Goal: Task Accomplishment & Management: Manage account settings

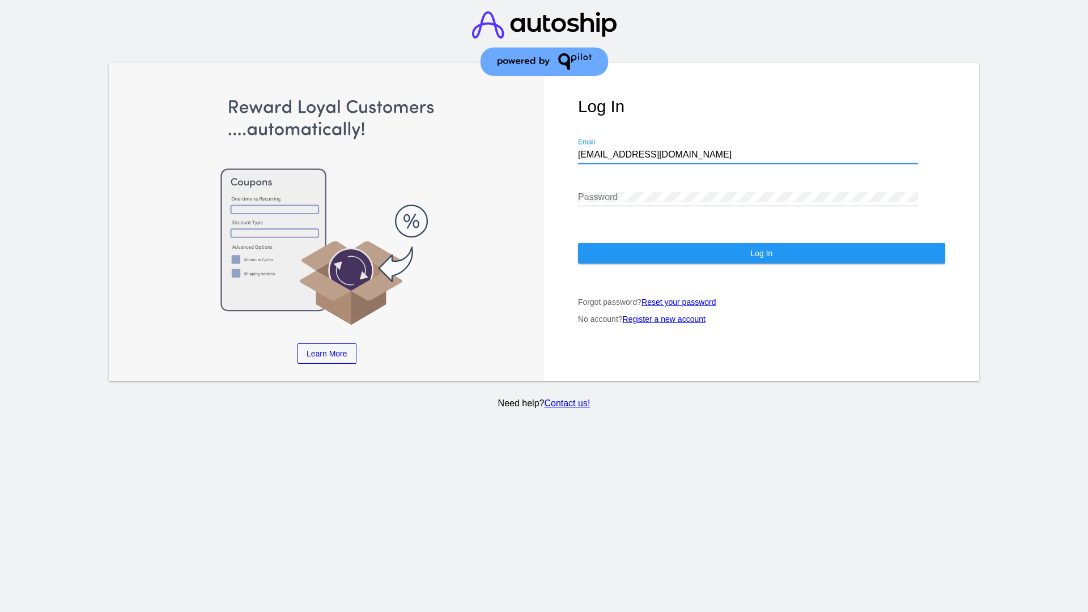
type input "jr@patternsinthecloud.com"
click at [761, 253] on span "Log In" at bounding box center [761, 253] width 22 height 9
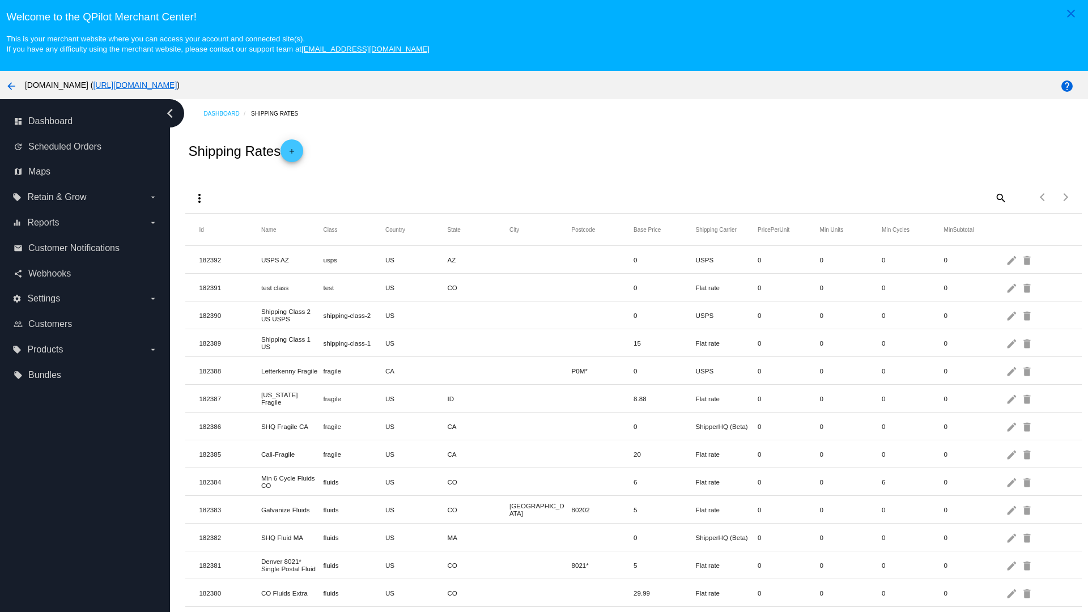
click at [199, 198] on mat-icon "more_vert" at bounding box center [200, 199] width 14 height 14
click at [221, 226] on button "file_download Export" at bounding box center [221, 225] width 66 height 27
click at [199, 198] on mat-icon "more_vert" at bounding box center [200, 199] width 14 height 14
click at [221, 253] on button "file_upload Import" at bounding box center [221, 252] width 66 height 27
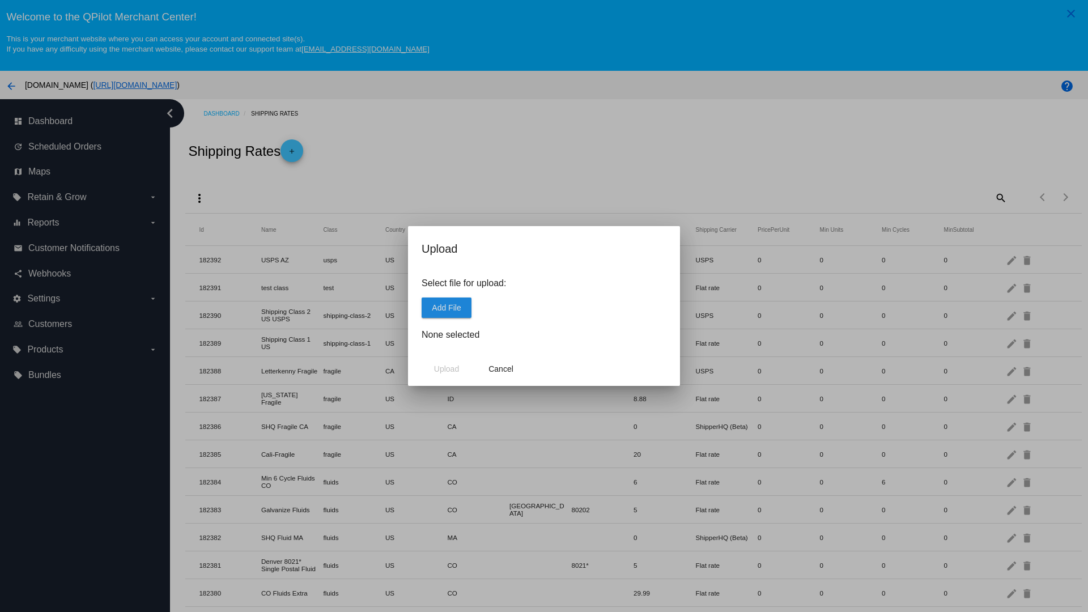
click at [447, 307] on span "Add File" at bounding box center [446, 307] width 29 height 9
click at [447, 369] on span "Upload" at bounding box center [446, 368] width 25 height 9
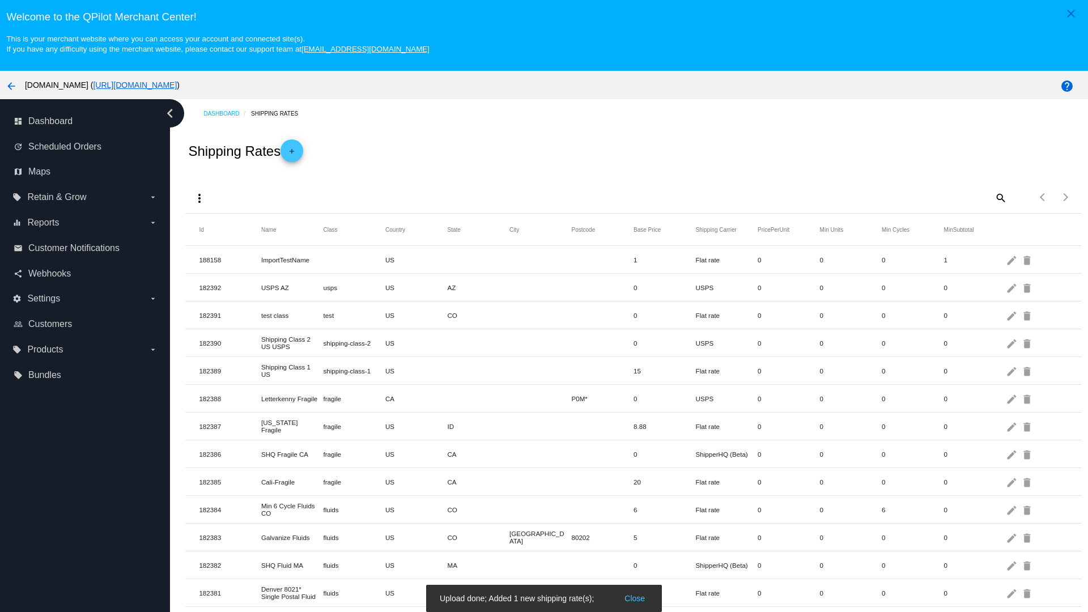
click at [1028, 260] on mat-icon "delete" at bounding box center [1028, 260] width 14 height 18
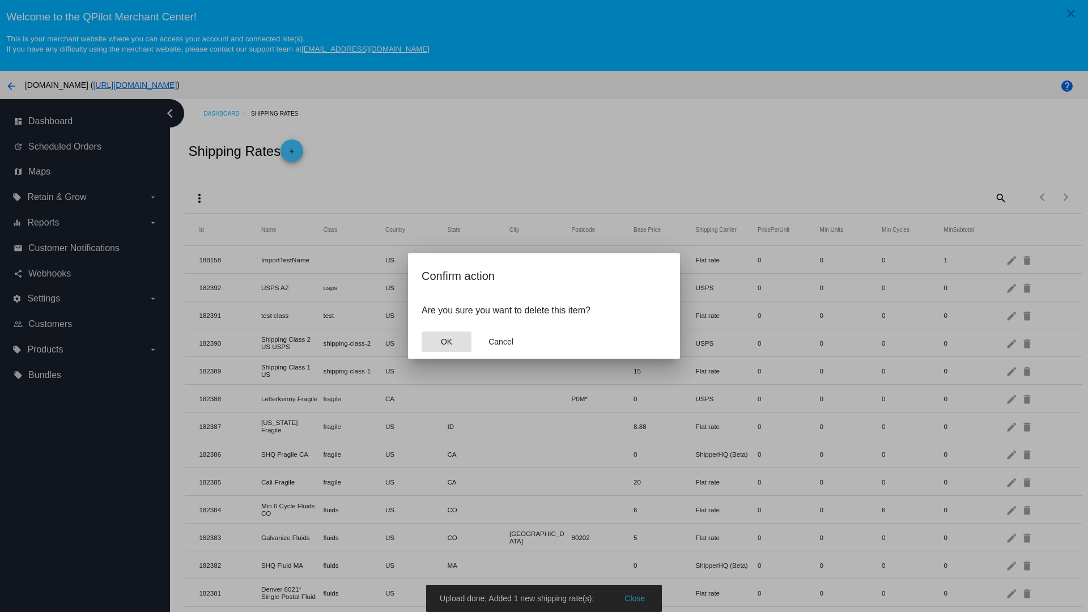
click at [447, 342] on span "OK" at bounding box center [446, 341] width 11 height 9
